Goal: Task Accomplishment & Management: Complete application form

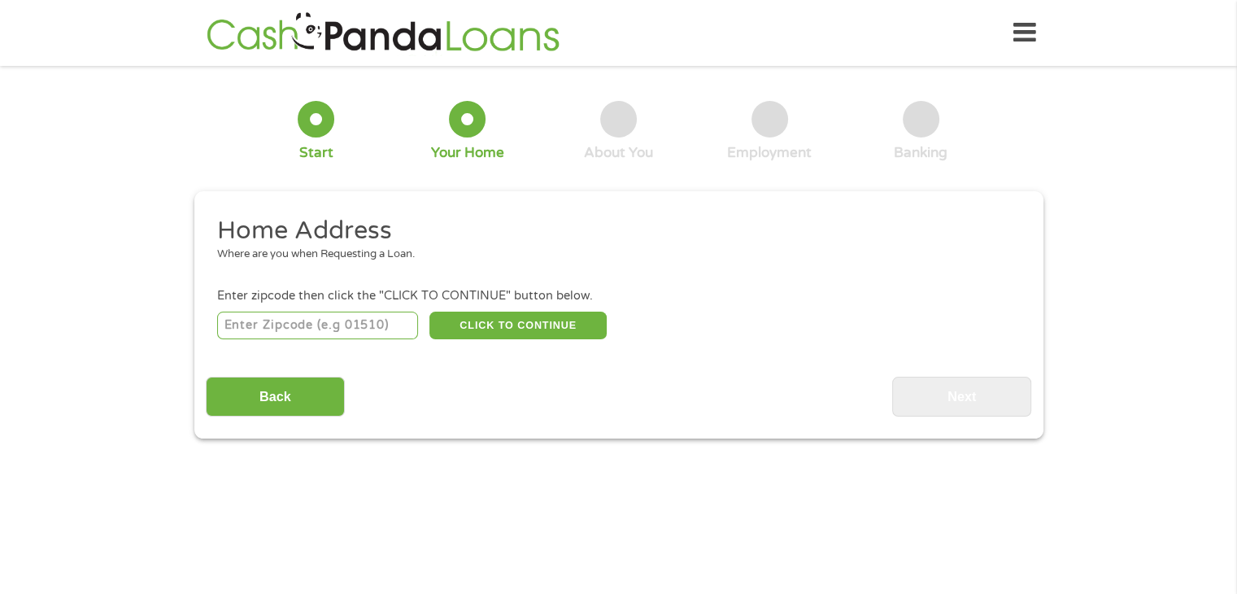
click at [312, 321] on input "number" at bounding box center [317, 325] width 201 height 28
type input "32433"
click at [521, 317] on button "CLICK TO CONTINUE" at bounding box center [517, 325] width 177 height 28
type input "32433"
type input "Defuniak Springs"
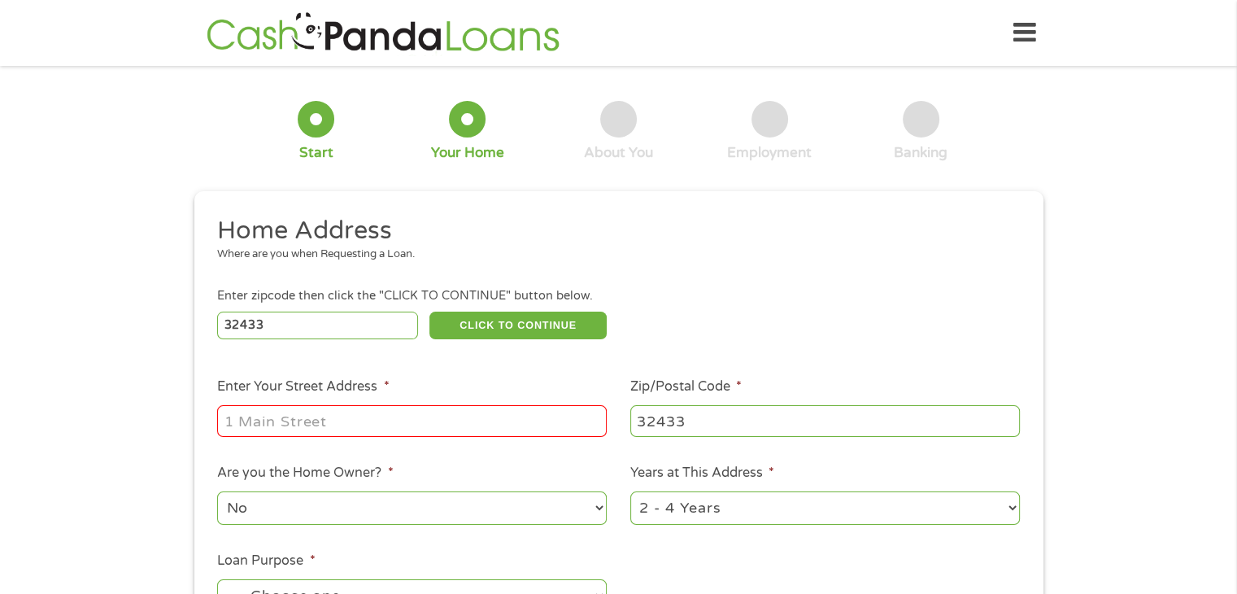
click at [349, 423] on input "Enter Your Street Address *" at bounding box center [412, 420] width 390 height 31
type input "[STREET_ADDRESS]"
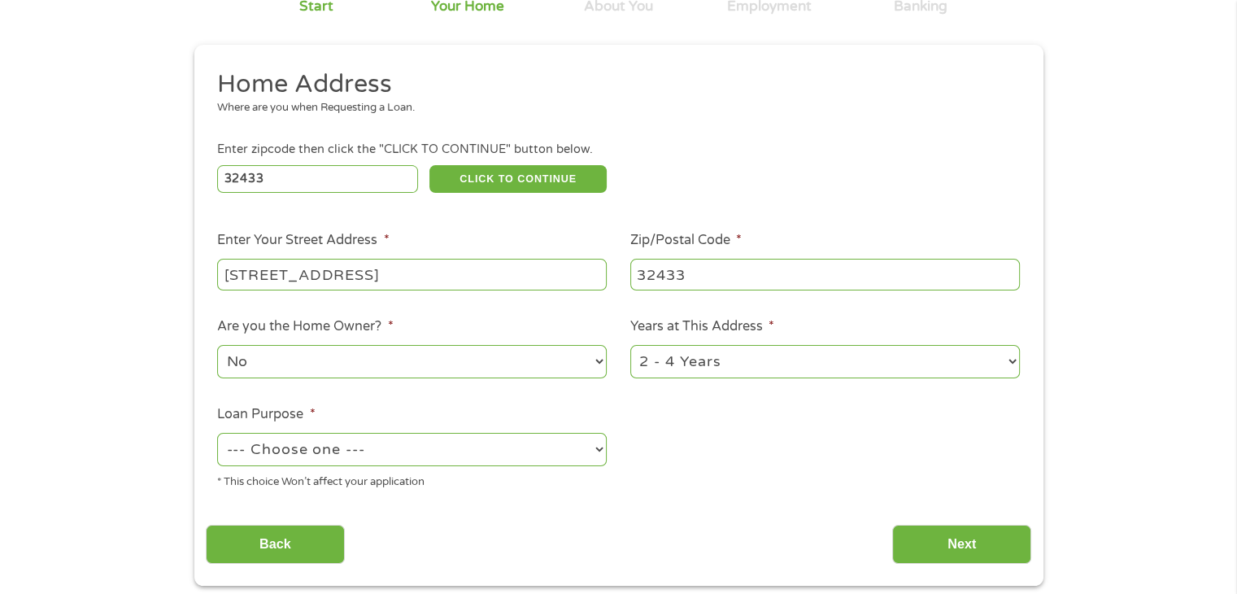
scroll to position [163, 0]
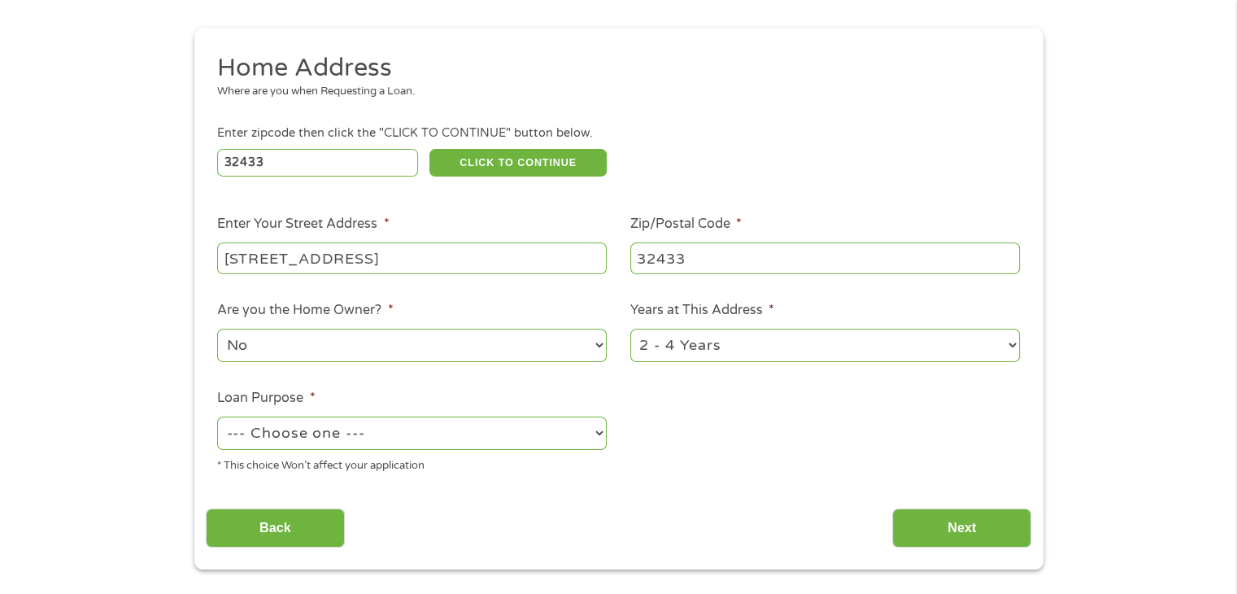
click at [368, 338] on select "No Yes" at bounding box center [412, 345] width 390 height 33
select select "yes"
click at [217, 330] on select "No Yes" at bounding box center [412, 345] width 390 height 33
click at [730, 341] on select "1 Year or less 1 - 2 Years 2 - 4 Years Over 4 Years" at bounding box center [825, 345] width 390 height 33
select select "60months"
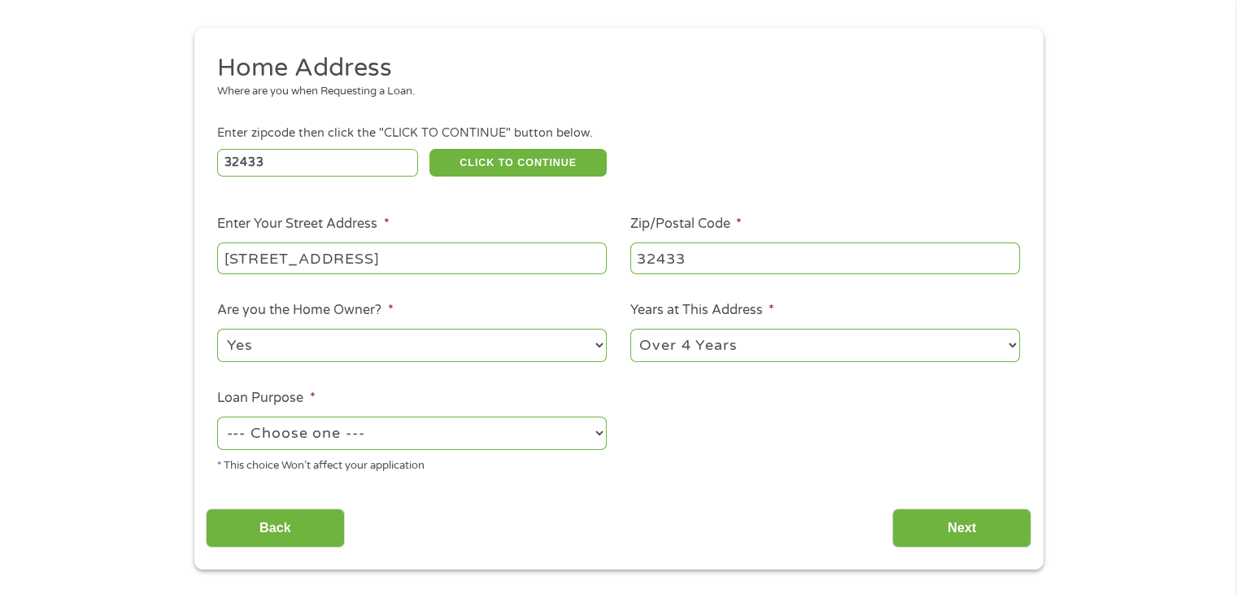
click at [630, 330] on select "1 Year or less 1 - 2 Years 2 - 4 Years Over 4 Years" at bounding box center [825, 345] width 390 height 33
click at [361, 433] on select "--- Choose one --- Pay Bills Debt Consolidation Home Improvement Major Purchase…" at bounding box center [412, 432] width 390 height 33
select select "paybills"
click at [217, 418] on select "--- Choose one --- Pay Bills Debt Consolidation Home Improvement Major Purchase…" at bounding box center [412, 432] width 390 height 33
click at [952, 522] on input "Next" at bounding box center [961, 528] width 139 height 40
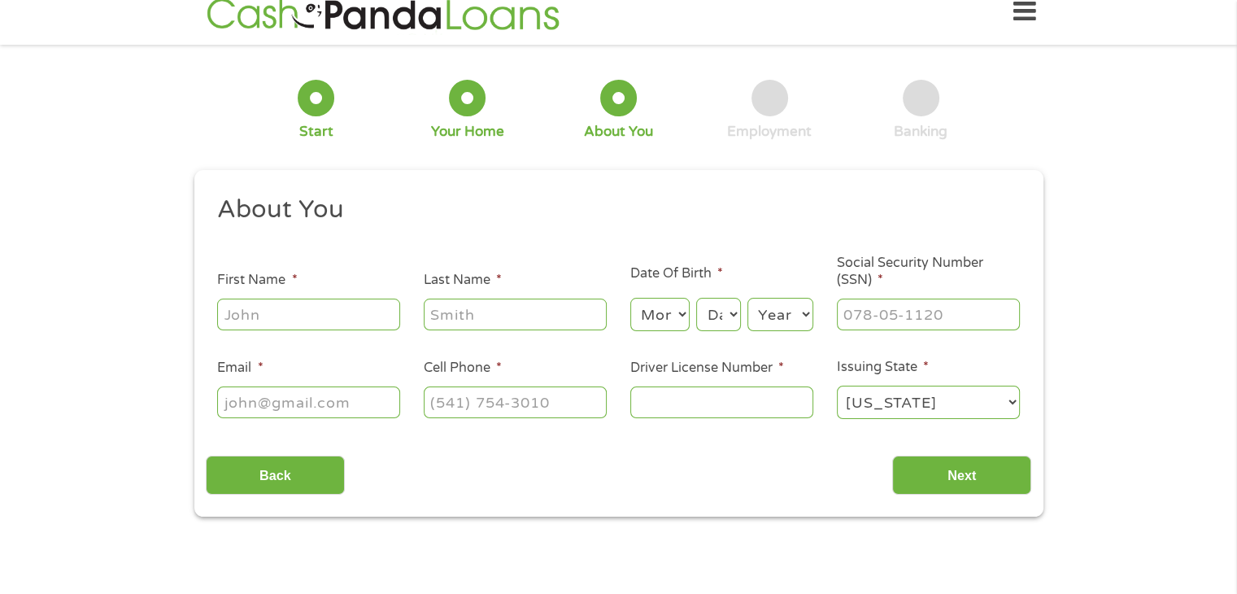
scroll to position [0, 0]
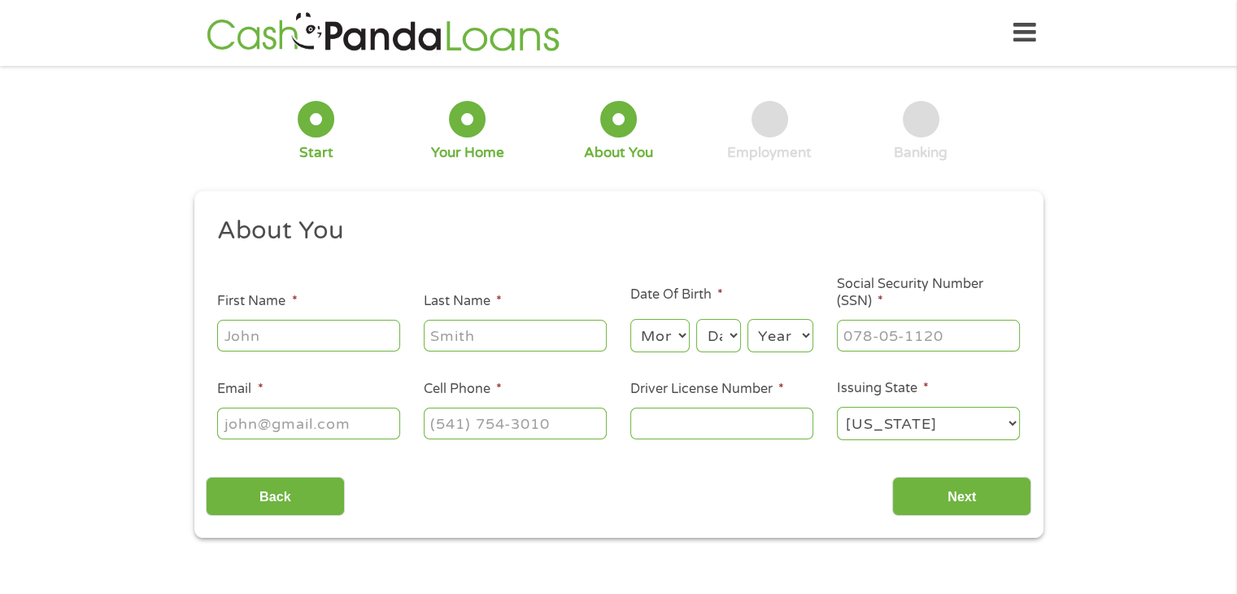
click at [314, 342] on input "First Name *" at bounding box center [308, 335] width 183 height 31
type input "[PERSON_NAME]"
type input "[PERSON_NAME][EMAIL_ADDRESS][DOMAIN_NAME]"
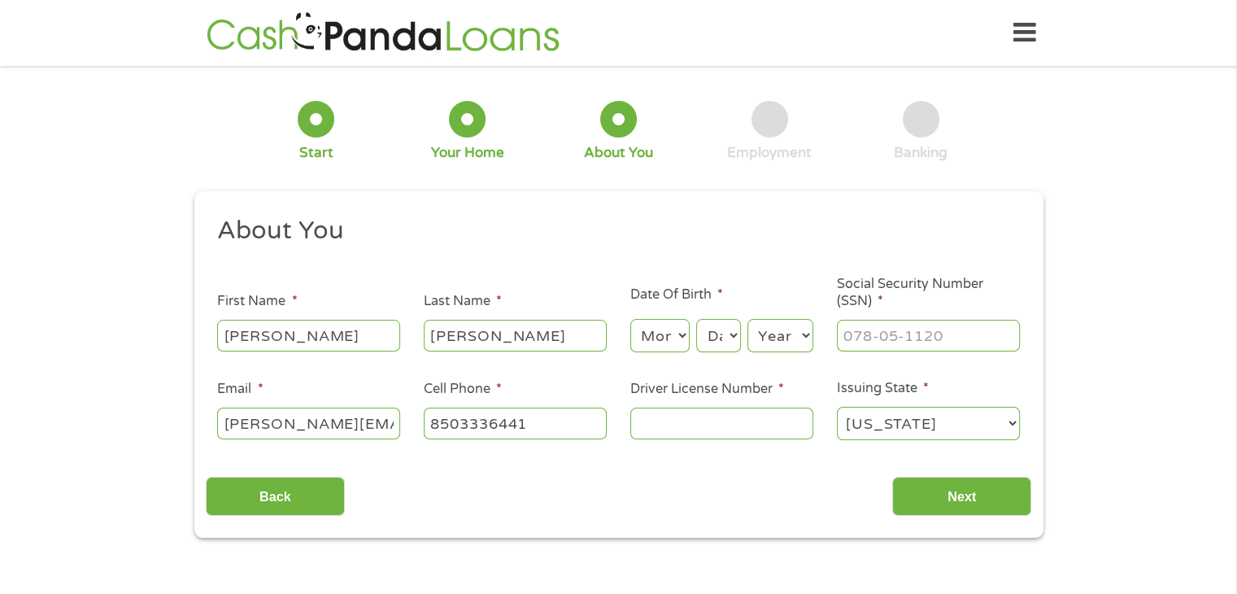
type input "[PHONE_NUMBER]"
click at [664, 341] on select "Month 1 2 3 4 5 6 7 8 9 10 11 12" at bounding box center [659, 335] width 59 height 33
select select "3"
click at [630, 320] on select "Month 1 2 3 4 5 6 7 8 9 10 11 12" at bounding box center [659, 335] width 59 height 33
click at [725, 330] on select "Day 1 2 3 4 5 6 7 8 9 10 11 12 13 14 15 16 17 18 19 20 21 22 23 24 25 26 27 28 …" at bounding box center [718, 335] width 44 height 33
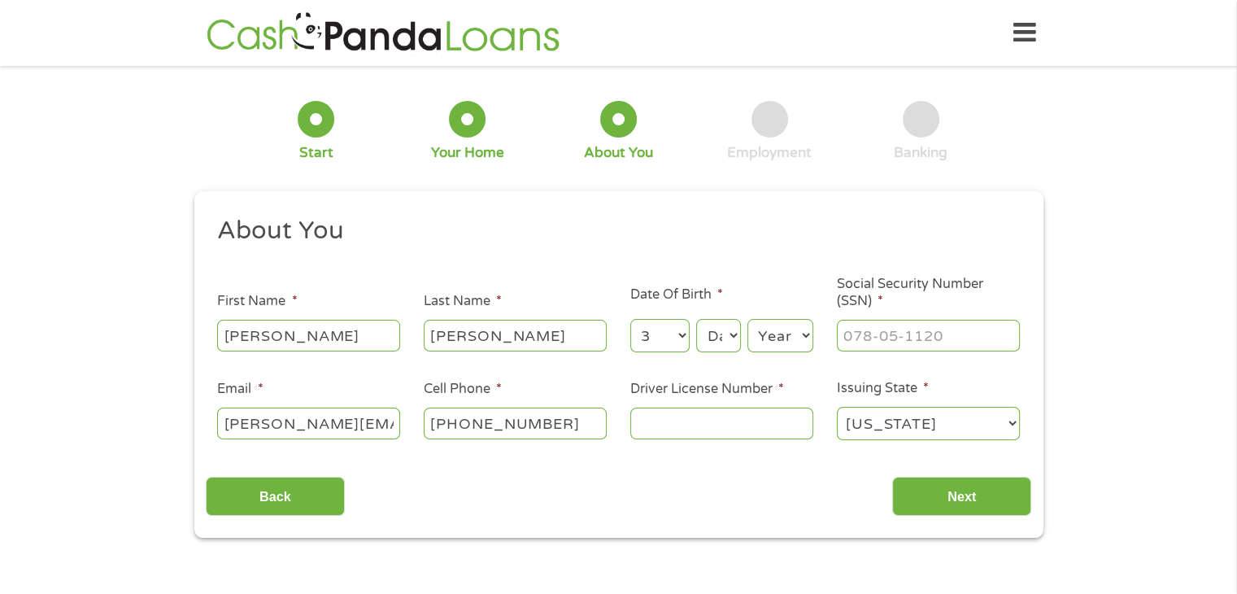
select select "24"
click at [696, 320] on select "Day 1 2 3 4 5 6 7 8 9 10 11 12 13 14 15 16 17 18 19 20 21 22 23 24 25 26 27 28 …" at bounding box center [718, 335] width 44 height 33
click at [792, 336] on select "Year [DATE] 2006 2005 2004 2003 2002 2001 2000 1999 1998 1997 1996 1995 1994 19…" at bounding box center [780, 335] width 66 height 33
select select "1962"
click at [747, 320] on select "Year [DATE] 2006 2005 2004 2003 2002 2001 2000 1999 1998 1997 1996 1995 1994 19…" at bounding box center [780, 335] width 66 height 33
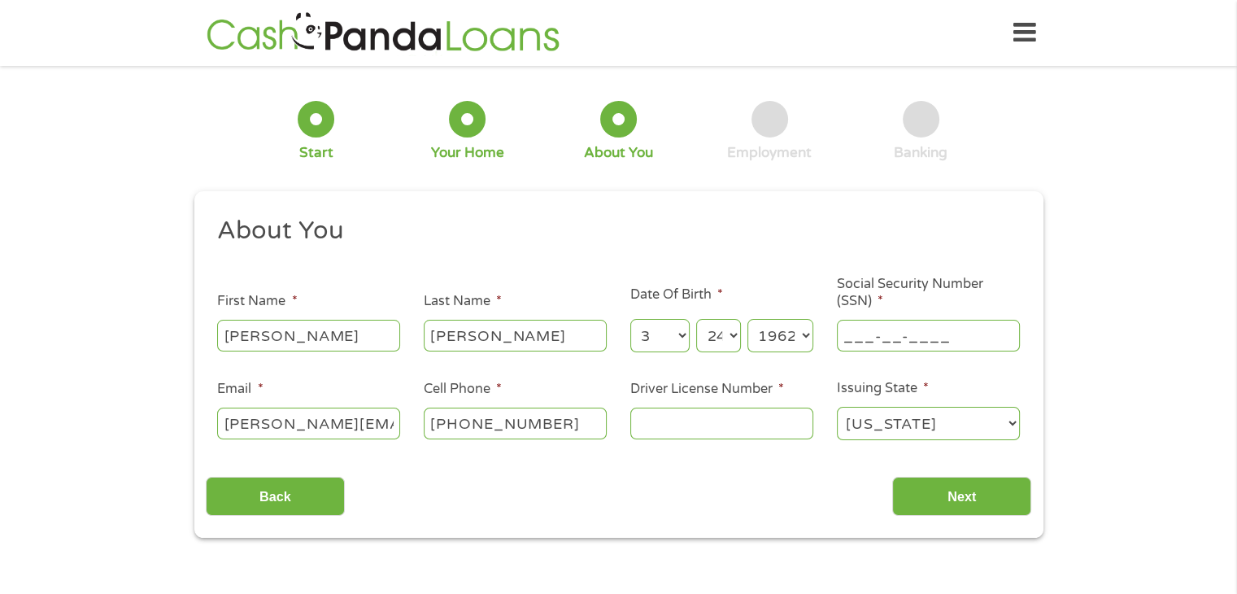
click at [893, 333] on input "___-__-____" at bounding box center [928, 335] width 183 height 31
type input "233-04-2675"
click at [670, 427] on input "Driver License Number *" at bounding box center [721, 422] width 183 height 31
click at [637, 417] on input "Driver License Number *" at bounding box center [721, 422] width 183 height 31
type input "S160286626040"
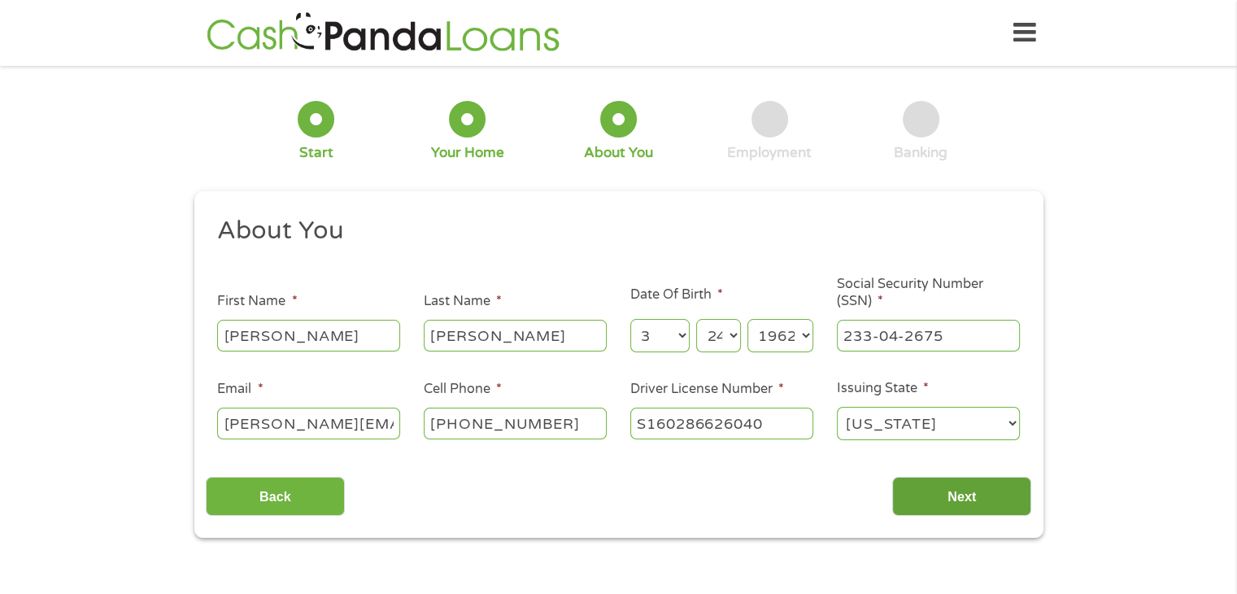
click at [974, 494] on input "Next" at bounding box center [961, 497] width 139 height 40
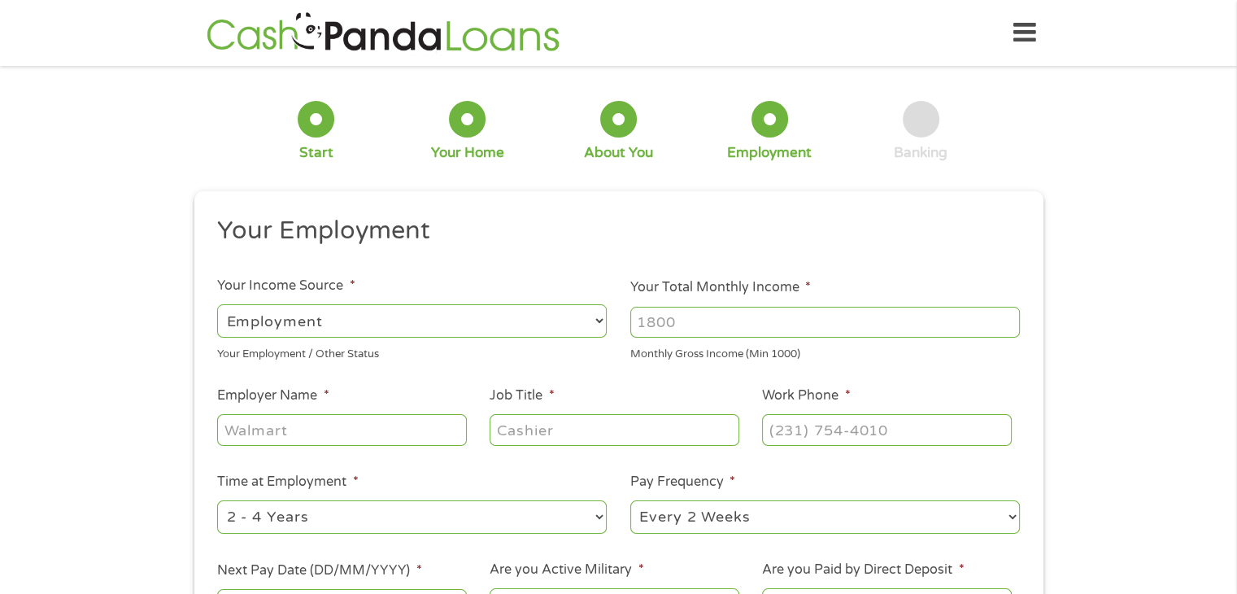
click at [367, 321] on select "--- Choose one --- Employment [DEMOGRAPHIC_DATA] Benefits" at bounding box center [412, 320] width 390 height 33
click at [217, 304] on select "--- Choose one --- Employment [DEMOGRAPHIC_DATA] Benefits" at bounding box center [412, 320] width 390 height 33
click at [690, 320] on input "Your Total Monthly Income *" at bounding box center [825, 322] width 390 height 31
type input "4600"
click at [316, 428] on input "Employer Name *" at bounding box center [341, 429] width 249 height 31
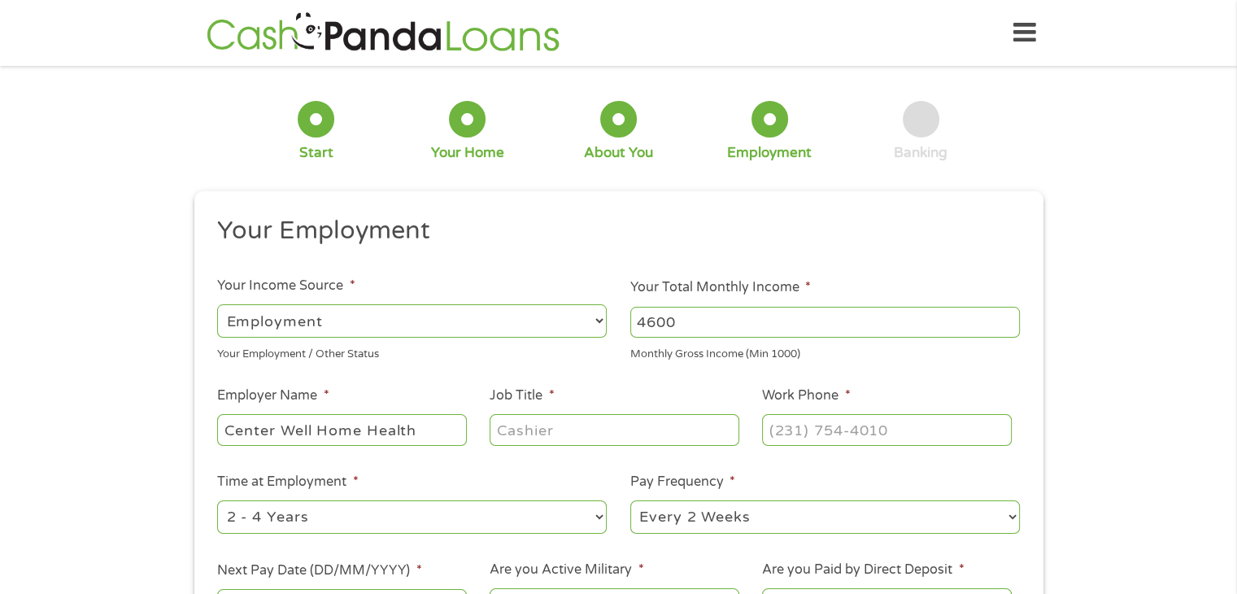
type input "Center Well Home Health"
click at [608, 422] on input "Job Title *" at bounding box center [614, 429] width 249 height 31
type input "Nurse"
type input "[PHONE_NUMBER]"
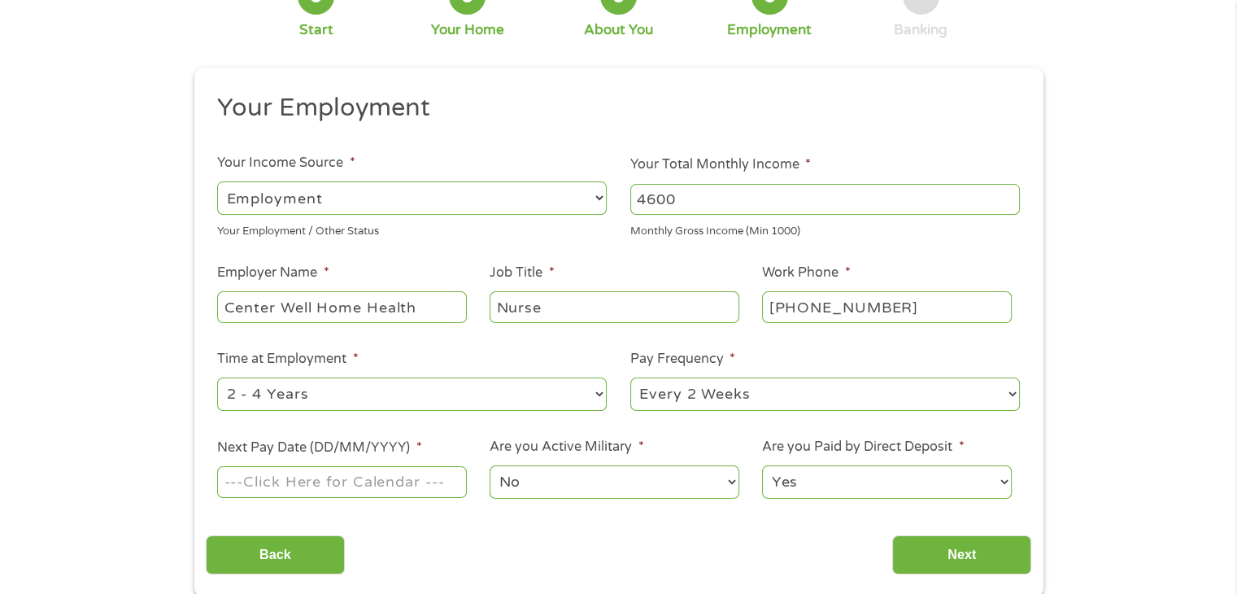
scroll to position [163, 0]
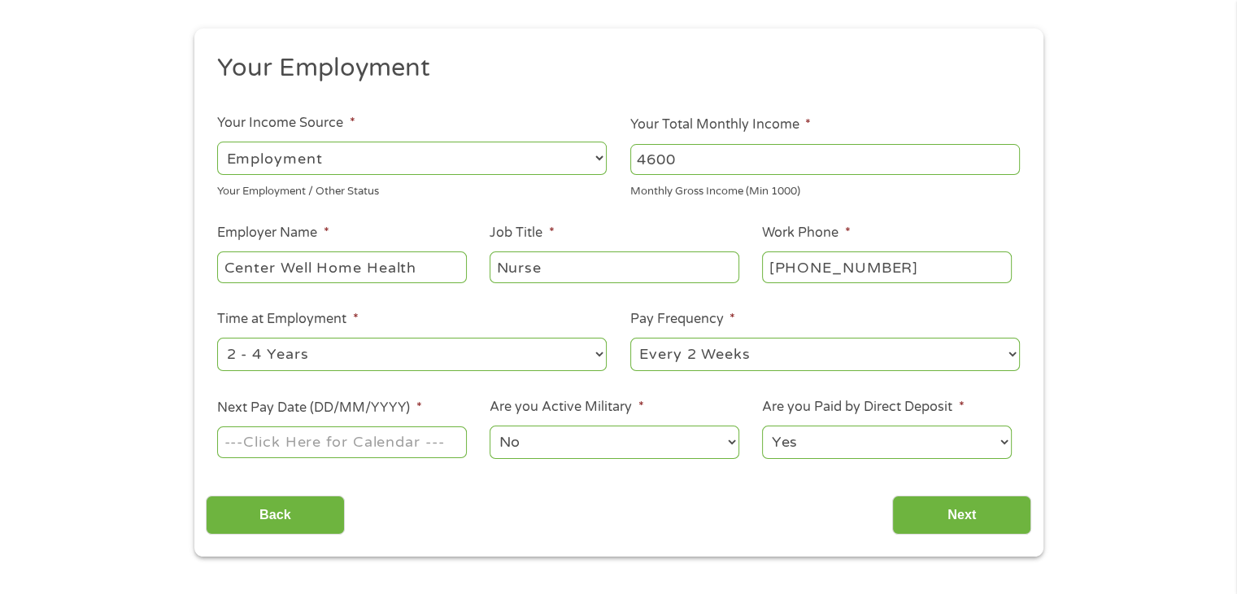
click at [437, 348] on select "--- Choose one --- 1 Year or less 1 - 2 Years 2 - 4 Years Over 4 Years" at bounding box center [412, 354] width 390 height 33
select select "60months"
click at [217, 338] on select "--- Choose one --- 1 Year or less 1 - 2 Years 2 - 4 Years Over 4 Years" at bounding box center [412, 354] width 390 height 33
click at [358, 445] on input "Next Pay Date (DD/MM/YYYY) *" at bounding box center [341, 441] width 249 height 31
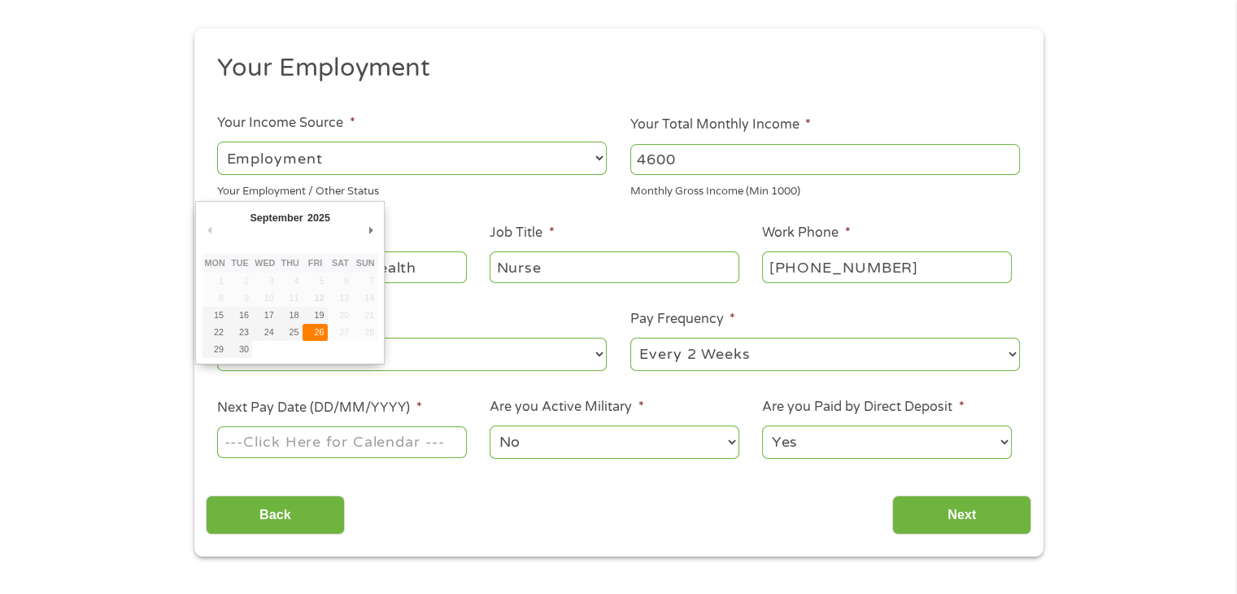
type input "[DATE]"
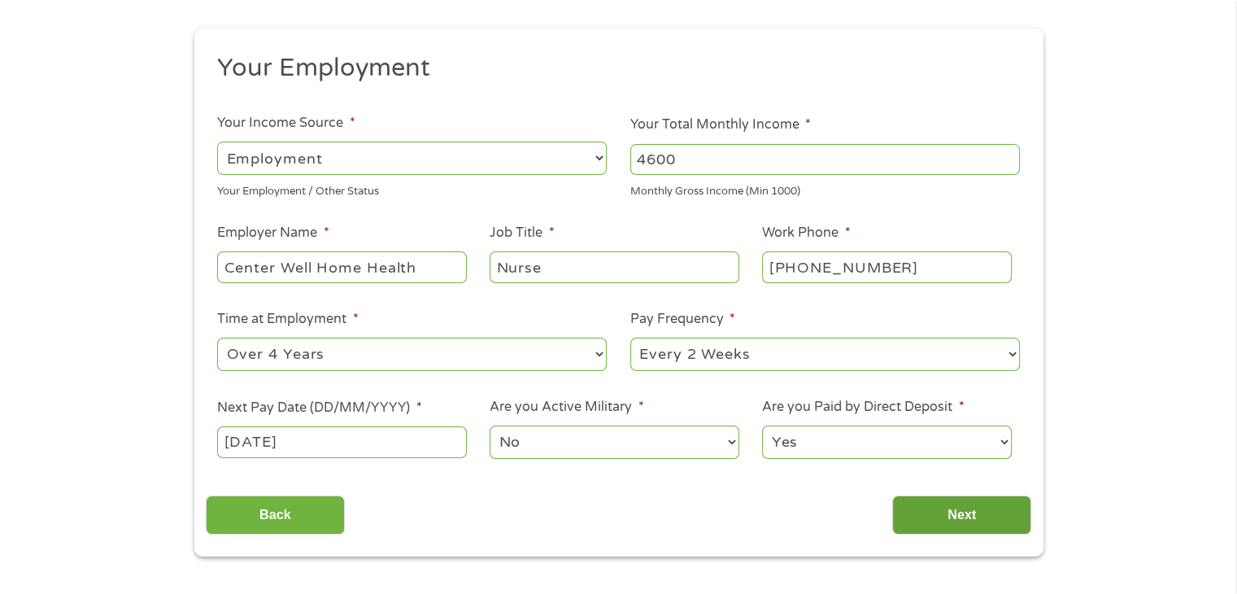
click at [963, 512] on input "Next" at bounding box center [961, 515] width 139 height 40
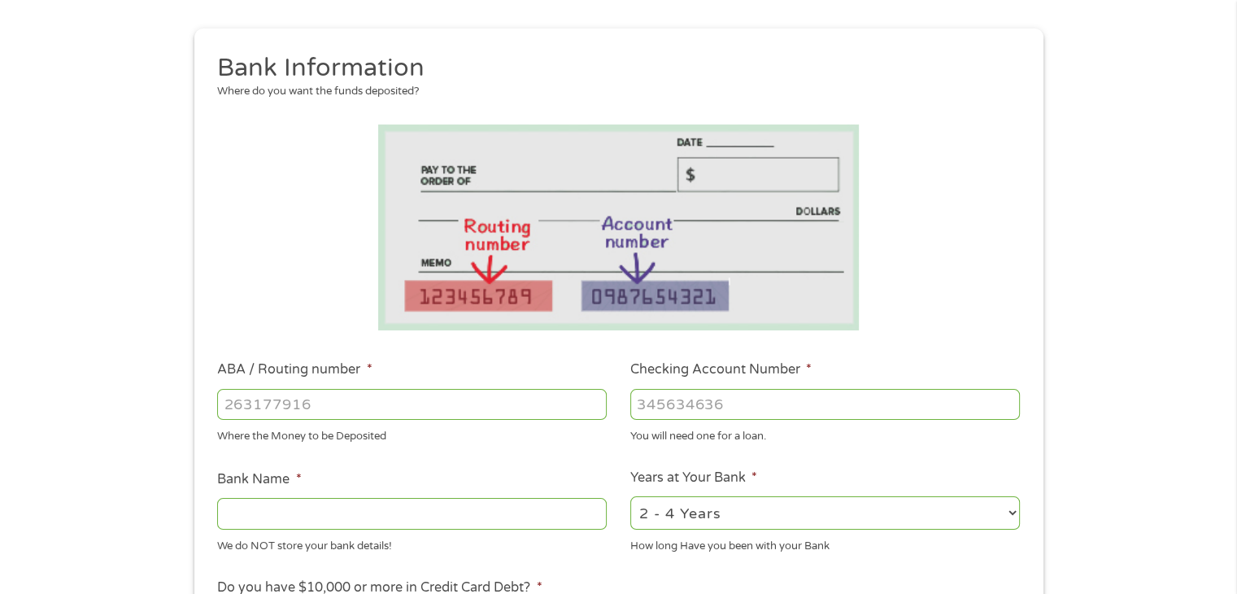
click at [324, 402] on input "ABA / Routing number *" at bounding box center [412, 404] width 390 height 31
type input "263277984"
type input "[PERSON_NAME] CTY TEACHERS FED CU"
type input "263277984"
click at [756, 398] on input "Checking Account Number *" at bounding box center [825, 404] width 390 height 31
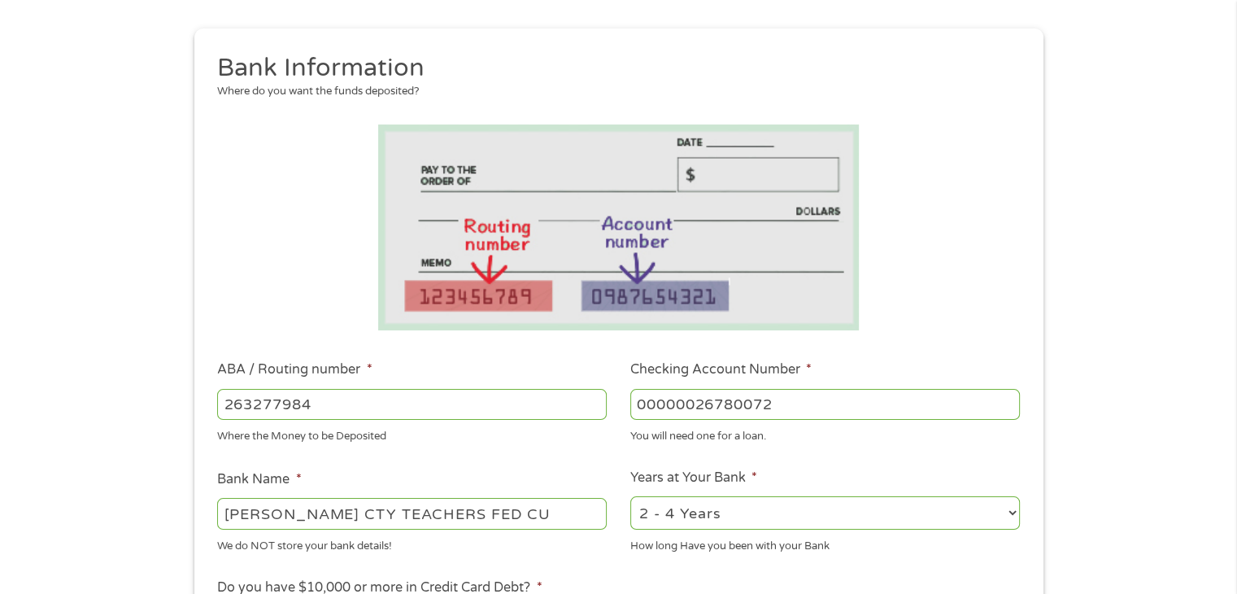
type input "00000026780072"
click at [800, 503] on select "2 - 4 Years 6 - 12 Months 1 - 2 Years Over 4 Years" at bounding box center [825, 512] width 390 height 33
select select "60months"
click at [630, 497] on select "2 - 4 Years 6 - 12 Months 1 - 2 Years Over 4 Years" at bounding box center [825, 512] width 390 height 33
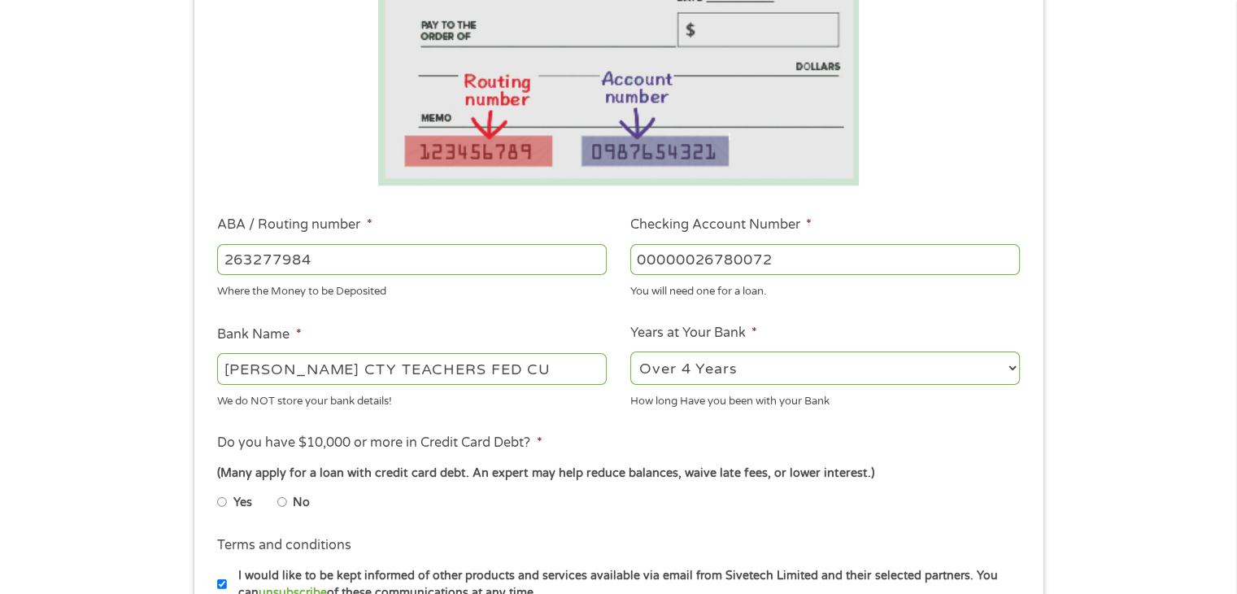
scroll to position [325, 0]
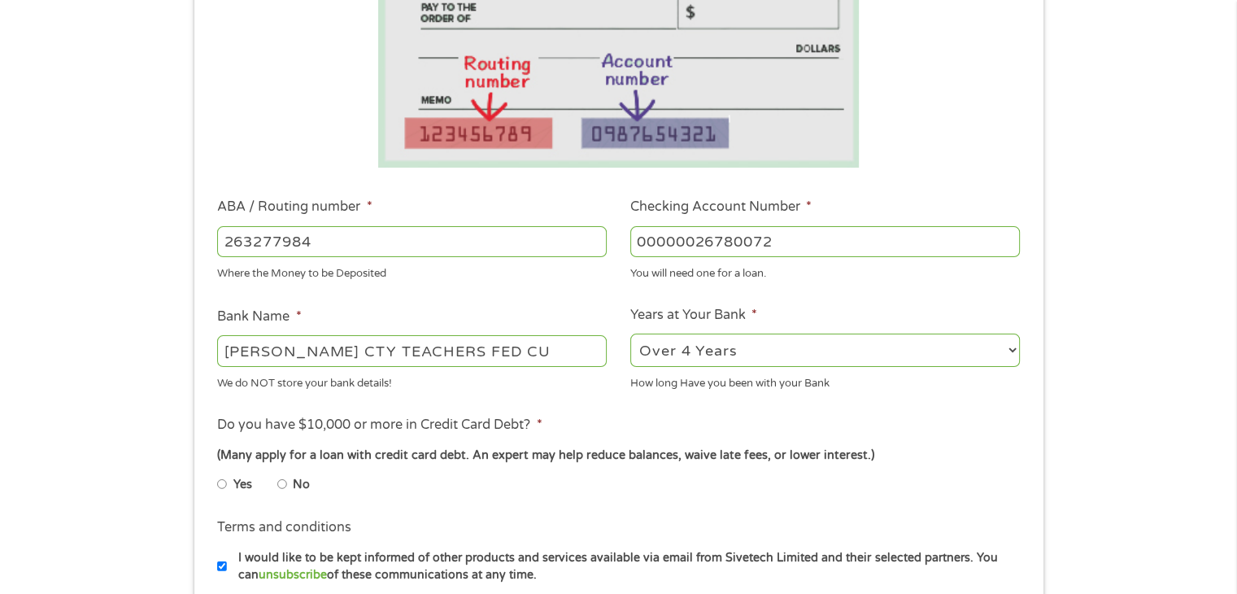
click at [221, 486] on input "Yes" at bounding box center [222, 484] width 10 height 26
radio input "true"
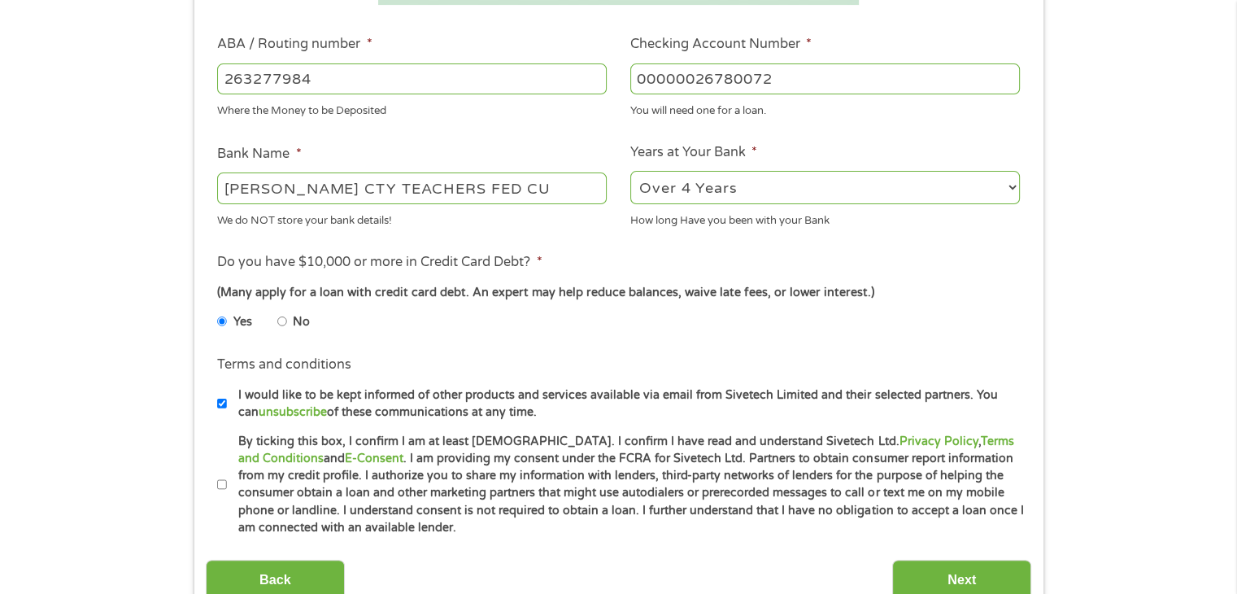
scroll to position [569, 0]
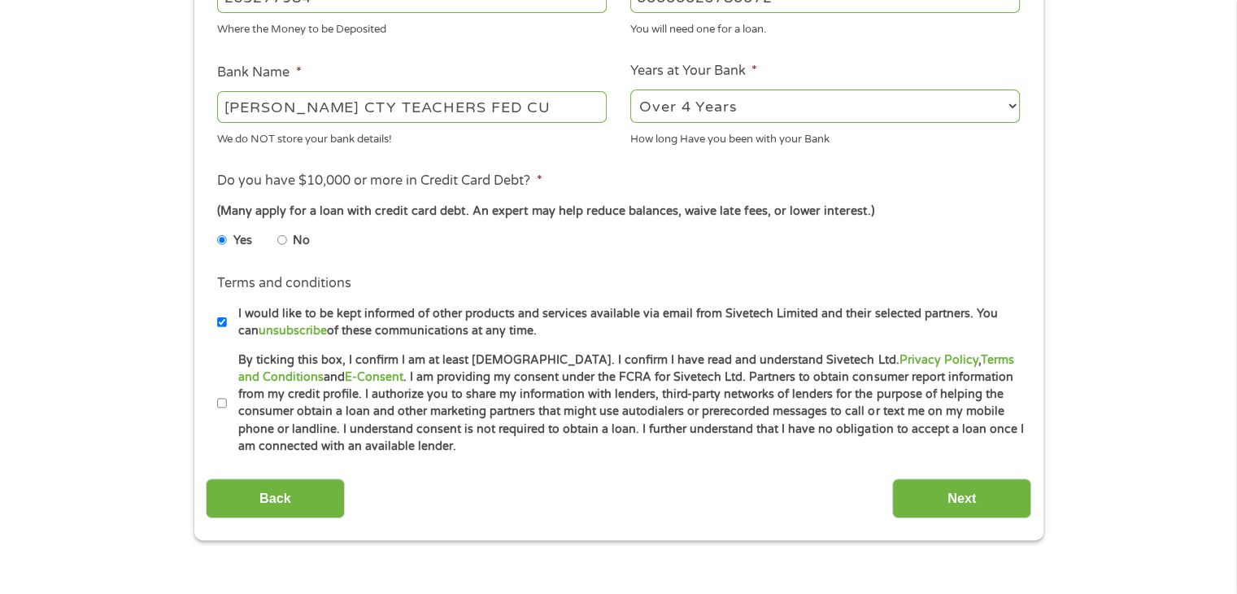
click at [218, 399] on input "By ticking this box, I confirm I am at least [DEMOGRAPHIC_DATA]. I confirm I ha…" at bounding box center [222, 403] width 10 height 26
checkbox input "true"
click at [978, 498] on input "Next" at bounding box center [961, 498] width 139 height 40
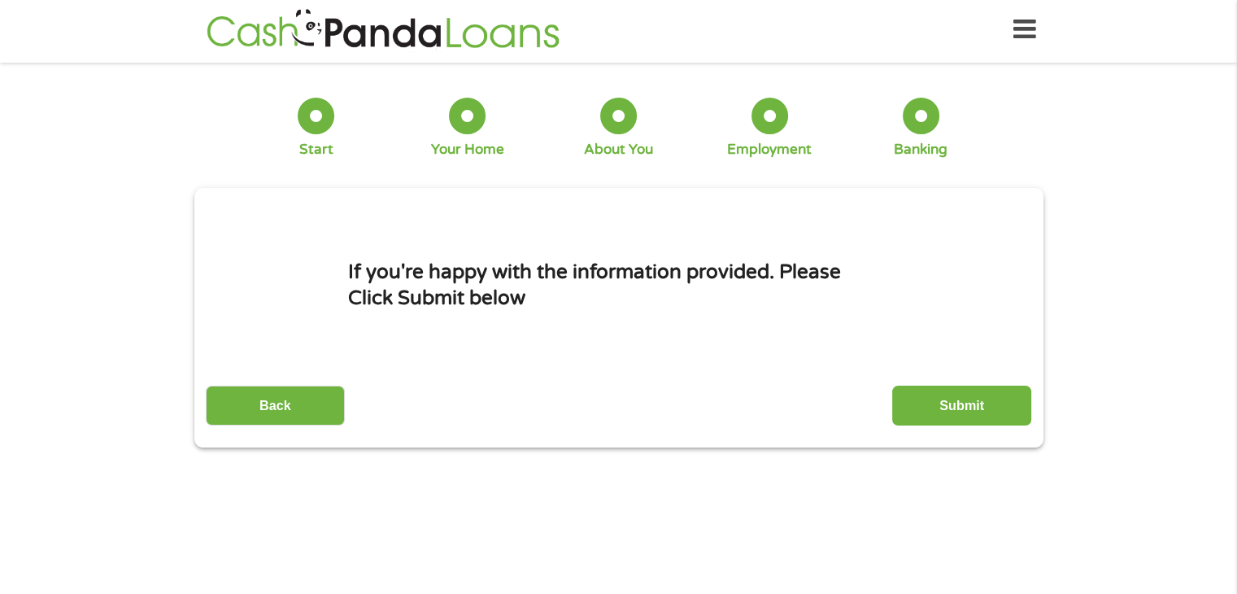
scroll to position [0, 0]
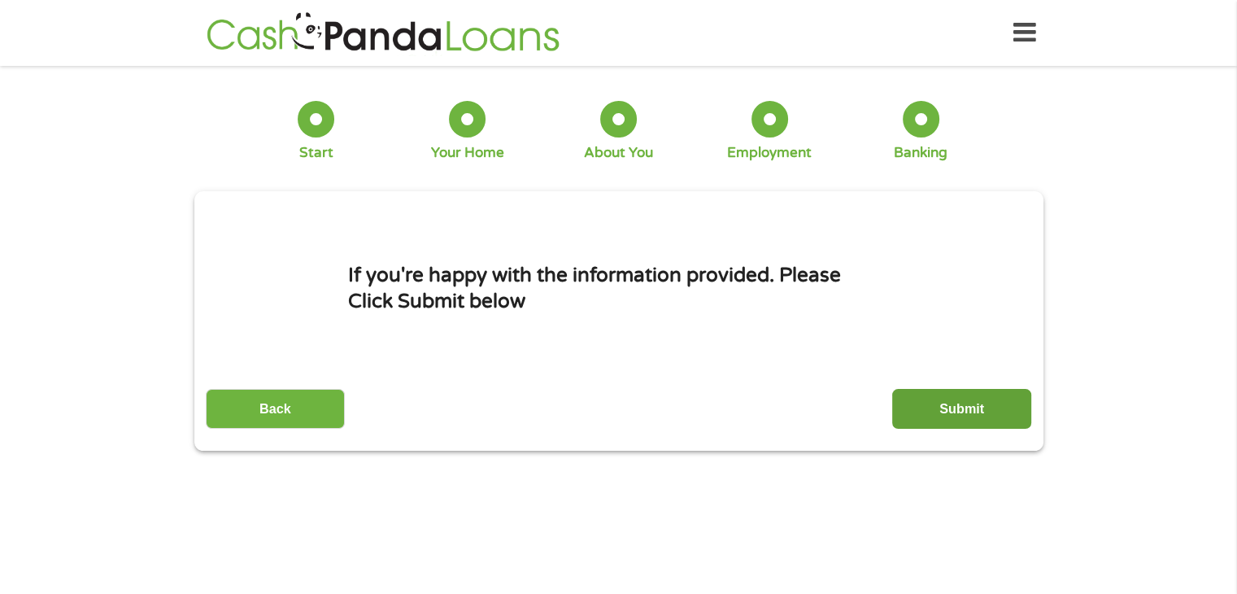
click at [982, 394] on input "Submit" at bounding box center [961, 409] width 139 height 40
